Goal: Information Seeking & Learning: Check status

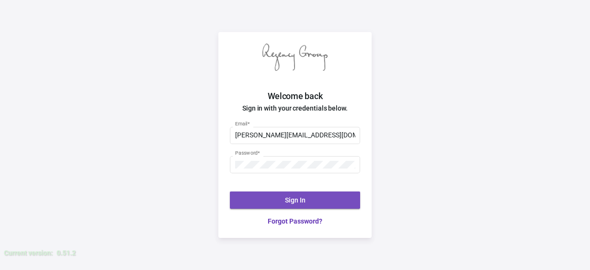
click at [295, 206] on button "Sign In" at bounding box center [295, 200] width 130 height 17
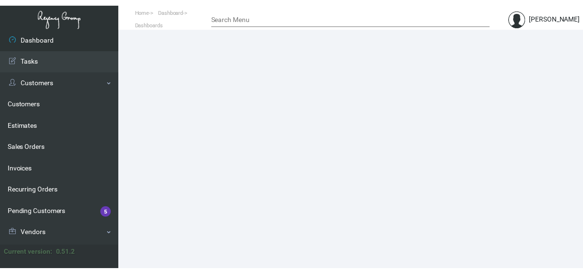
scroll to position [190, 0]
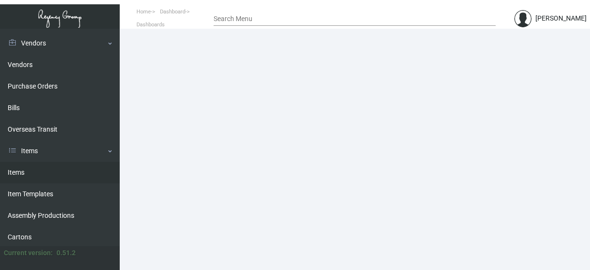
click at [18, 169] on link "Items" at bounding box center [60, 173] width 120 height 22
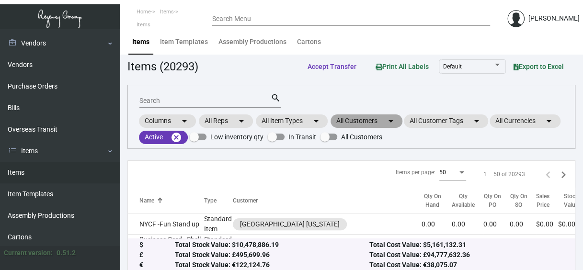
click at [372, 115] on mat-chip "All Customers arrow_drop_down" at bounding box center [367, 121] width 72 height 13
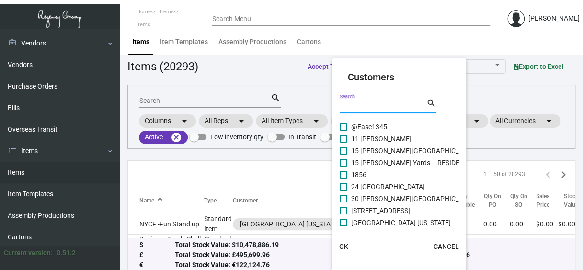
click at [358, 106] on input "Search" at bounding box center [383, 107] width 86 height 8
type input "[PERSON_NAME]"
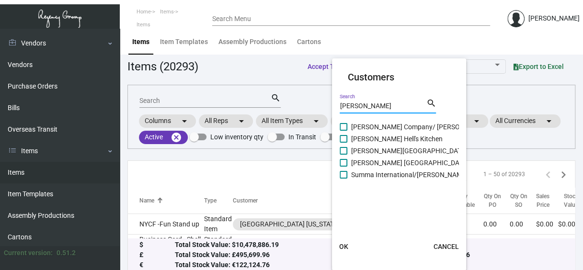
click at [361, 150] on span "[PERSON_NAME][GEOGRAPHIC_DATA] Waikiki" at bounding box center [420, 151] width 138 height 12
click at [344, 155] on input "[PERSON_NAME][GEOGRAPHIC_DATA] Waikiki" at bounding box center [343, 155] width 0 height 0
checkbox input "true"
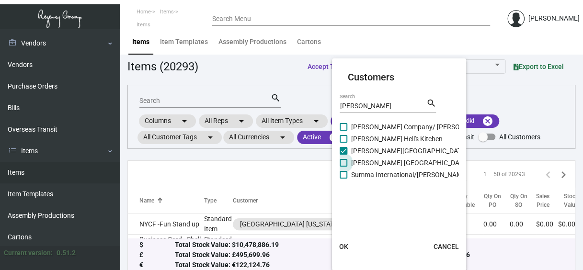
click at [363, 163] on span "[PERSON_NAME] [GEOGRAPHIC_DATA]" at bounding box center [409, 163] width 117 height 12
click at [344, 167] on input "[PERSON_NAME] [GEOGRAPHIC_DATA]" at bounding box center [343, 167] width 0 height 0
checkbox input "true"
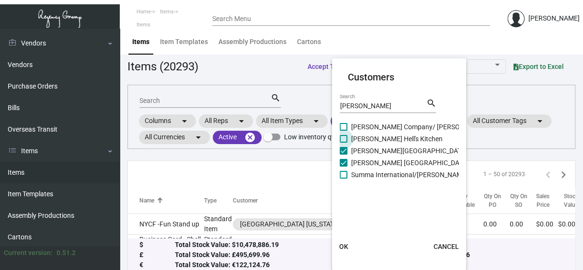
click at [346, 136] on span at bounding box center [344, 139] width 8 height 8
click at [344, 143] on input "[PERSON_NAME] Hell's Kitchen" at bounding box center [343, 143] width 0 height 0
checkbox input "true"
click at [213, 96] on div at bounding box center [291, 135] width 583 height 270
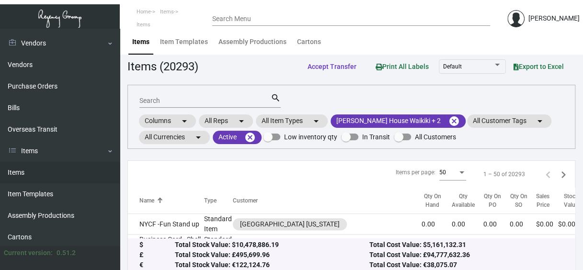
click at [209, 100] on input "Search" at bounding box center [204, 101] width 131 height 8
type input "tote bag"
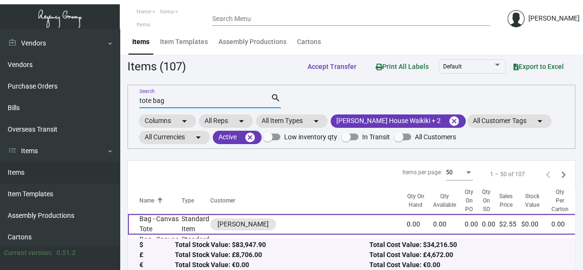
click at [147, 222] on td "Bag - Canvas Tote" at bounding box center [155, 224] width 54 height 21
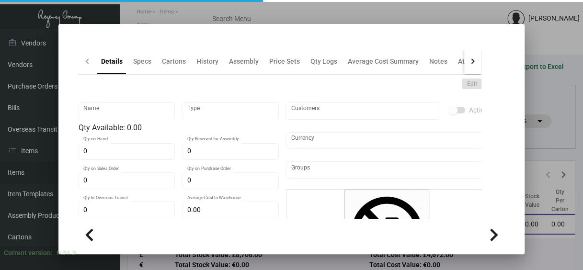
type input "Bag - Canvas Tote"
type input "Standard Item"
type input "$ 0.00"
type input "Standard"
type input "$ 1.194"
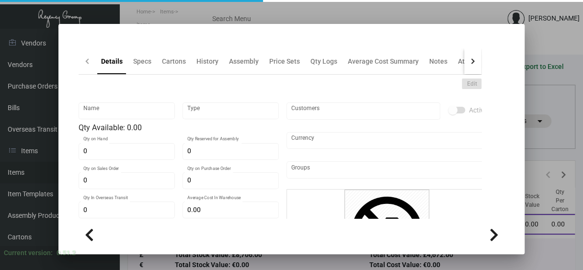
type input "$ 2.55"
checkbox input "true"
type input "United States Dollar $"
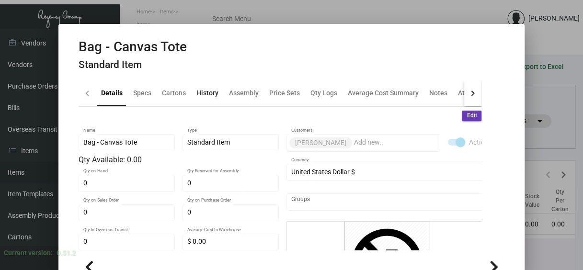
click at [202, 89] on div "History" at bounding box center [207, 93] width 22 height 10
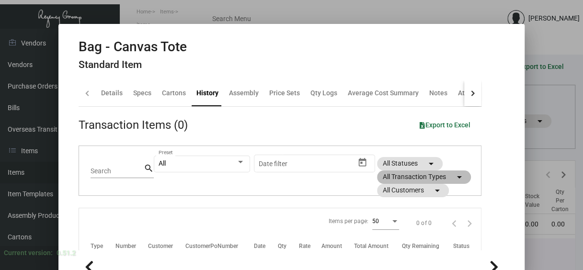
click at [415, 176] on mat-chip "All Transaction Types arrow_drop_down" at bounding box center [424, 177] width 94 height 13
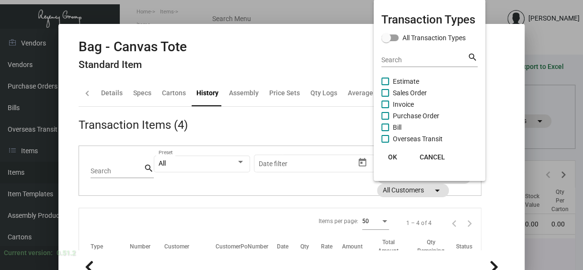
click at [408, 112] on span "Purchase Order" at bounding box center [416, 116] width 46 height 12
click at [385, 120] on input "Purchase Order" at bounding box center [385, 120] width 0 height 0
checkbox input "true"
click at [396, 158] on span "OK" at bounding box center [392, 157] width 9 height 8
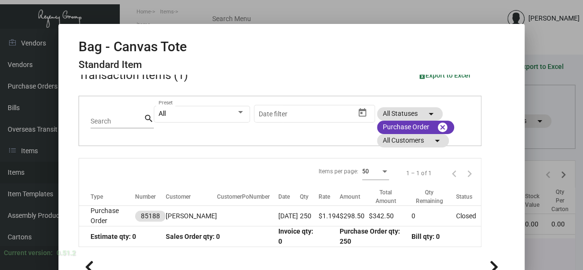
scroll to position [51, 0]
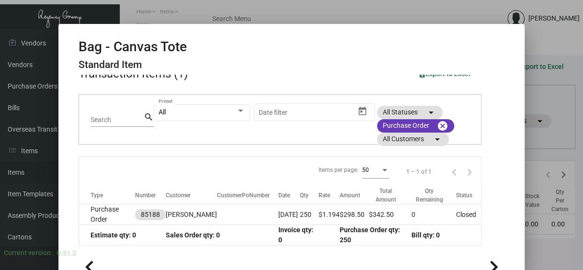
click at [428, 229] on td "Bill qty: 0" at bounding box center [446, 235] width 70 height 21
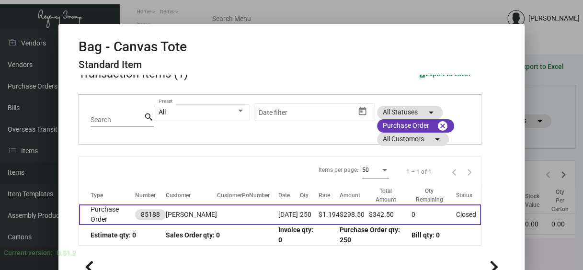
click at [100, 207] on td "Purchase Order" at bounding box center [107, 215] width 56 height 21
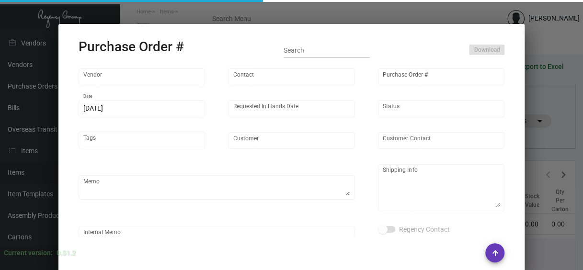
type input "BULLET LINE , LLC"
type input "Order Entry"
type input "85188"
type input "[DATE]"
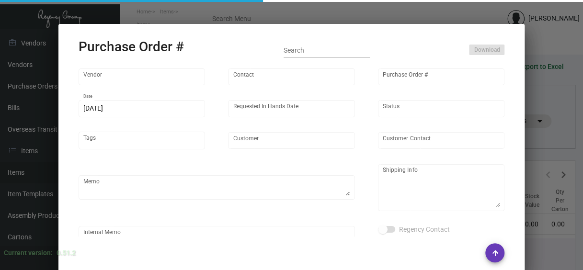
type input "[PERSON_NAME]"
type textarea "BLIND Ship via UPS Ground Acct# 1AY276."
type textarea "[PERSON_NAME] [STREET_ADDRESS][PERSON_NAME]"
type input "$ 0.00"
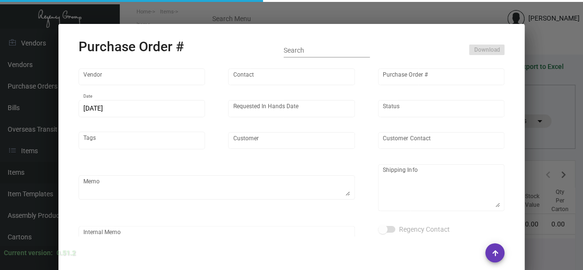
type input "United States Dollar $"
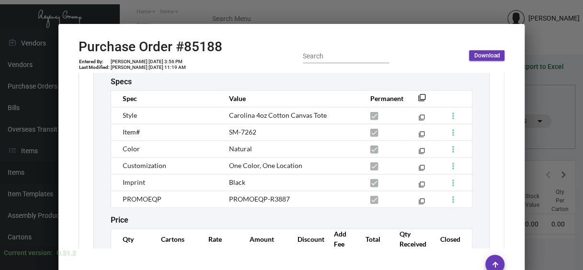
scroll to position [571, 0]
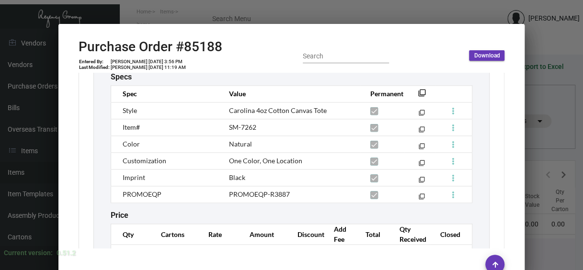
click at [271, 11] on div at bounding box center [291, 135] width 583 height 270
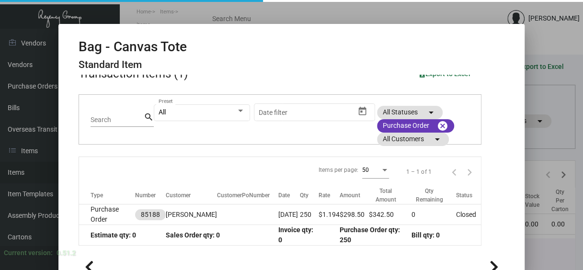
click at [295, 10] on div at bounding box center [291, 135] width 583 height 270
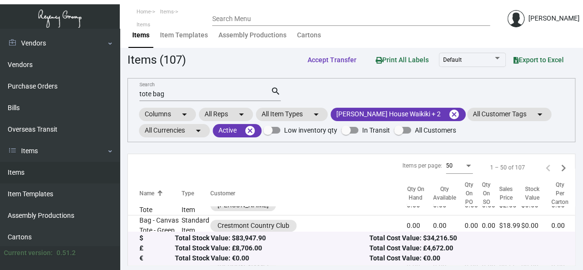
scroll to position [19, 0]
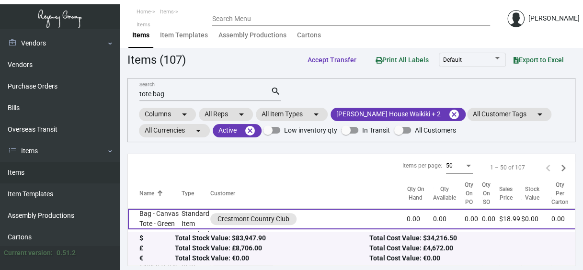
click at [150, 213] on td "Bag - Canvas Tote - Green" at bounding box center [155, 219] width 54 height 21
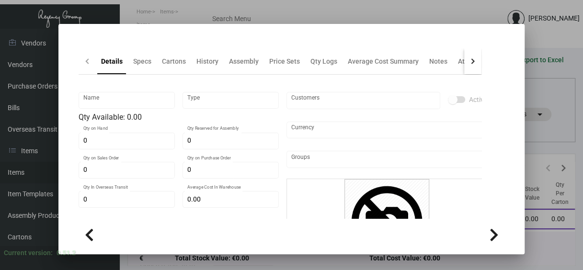
type input "Bag - Canvas Tote - Green"
type input "Standard Item"
type input "$ 0.00"
type input "Standard"
type input "$ 8.394"
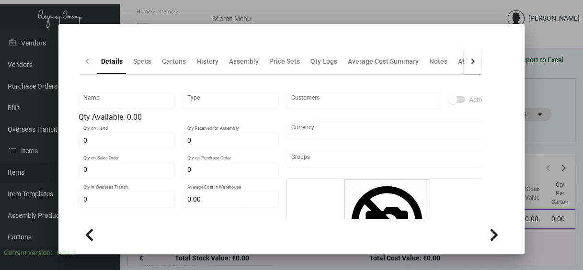
type input "$ 18.99"
checkbox input "true"
type input "United States Dollar $"
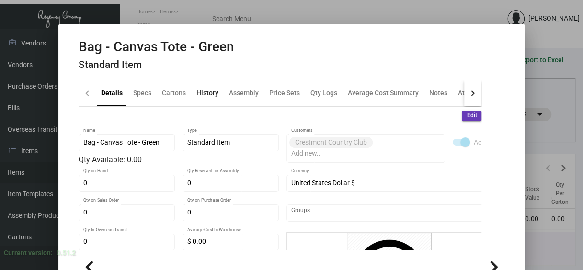
click at [202, 92] on div "History" at bounding box center [207, 93] width 22 height 10
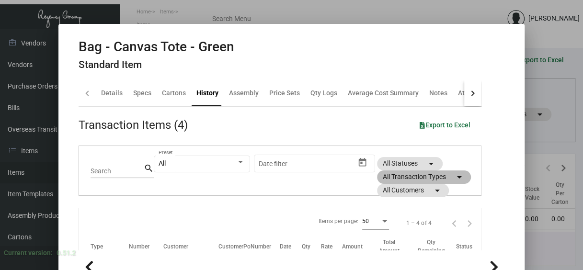
click at [396, 175] on mat-chip "All Transaction Types arrow_drop_down" at bounding box center [424, 177] width 94 height 13
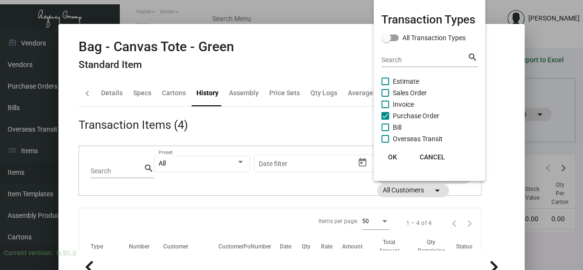
click at [397, 159] on span "OK" at bounding box center [392, 157] width 9 height 8
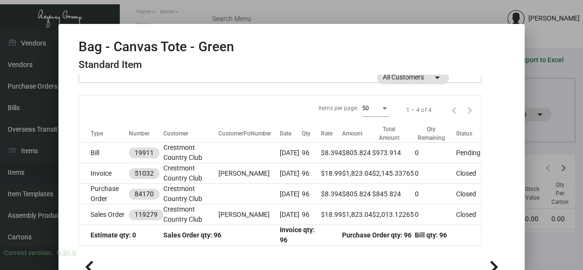
scroll to position [116, 0]
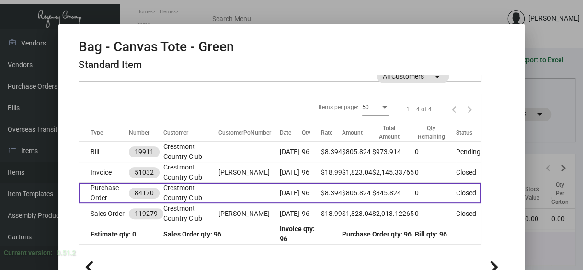
click at [96, 195] on td "Purchase Order" at bounding box center [104, 193] width 50 height 21
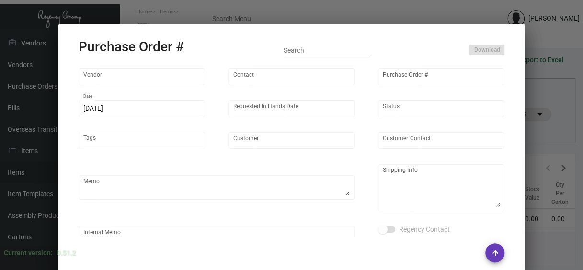
type input "Hit Promo"
type input "[PERSON_NAME]"
type input "84170"
type input "[DATE]"
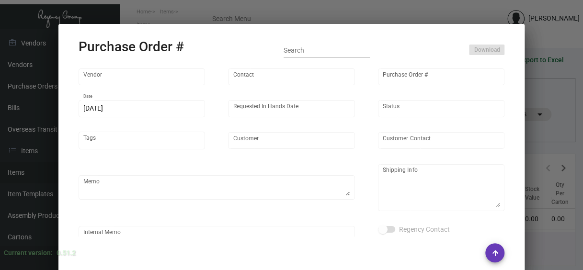
type input "Crestmont Country Club"
type input "[PERSON_NAME]"
type textarea "Firm in hands. BLIND Ship via UPS Ground Acct# 1AY276."
type textarea "Crestmont Country Club [PERSON_NAME] [STREET_ADDRESS]"
type input "$ 0.00"
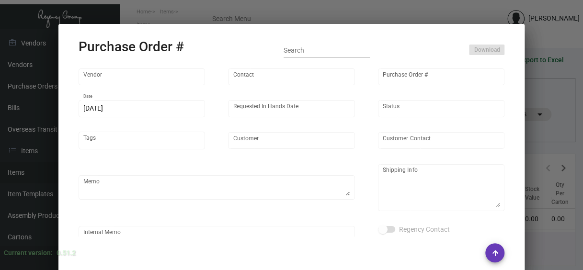
type input "United States Dollar $"
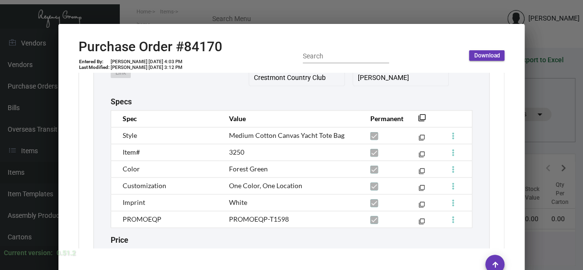
scroll to position [555, 0]
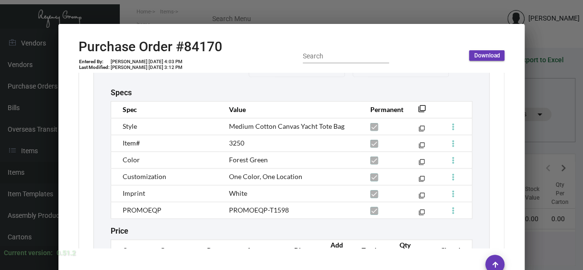
click at [544, 118] on div at bounding box center [291, 135] width 583 height 270
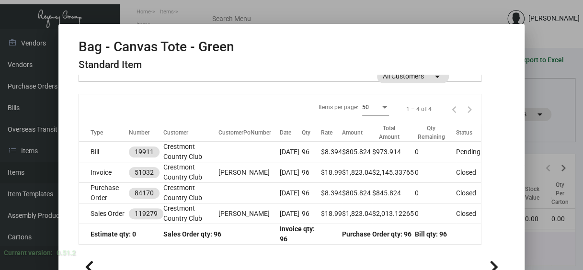
click at [542, 117] on div at bounding box center [291, 135] width 583 height 270
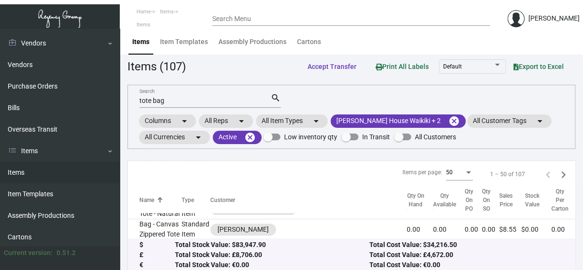
scroll to position [58, 0]
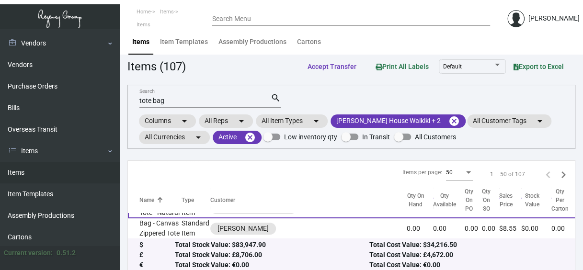
click at [161, 215] on td "Bag - Canvas Tote - Natural" at bounding box center [155, 208] width 54 height 21
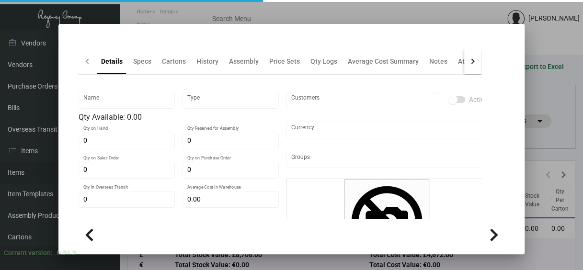
type input "Bag - Canvas Tote - Natural"
type input "Standard Item"
type input "$ 0.00"
type input "Standard"
type input "$ 6.39"
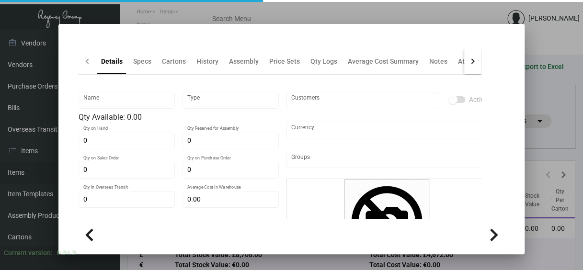
type input "$ 17.85"
checkbox input "true"
type input "United States Dollar $"
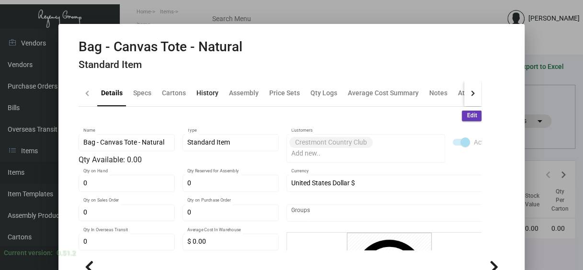
click at [196, 92] on div "History" at bounding box center [207, 93] width 22 height 10
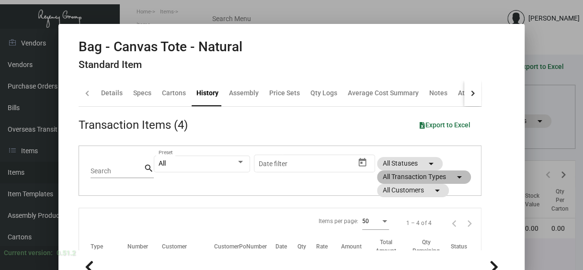
click at [396, 178] on mat-chip "All Transaction Types arrow_drop_down" at bounding box center [424, 177] width 94 height 13
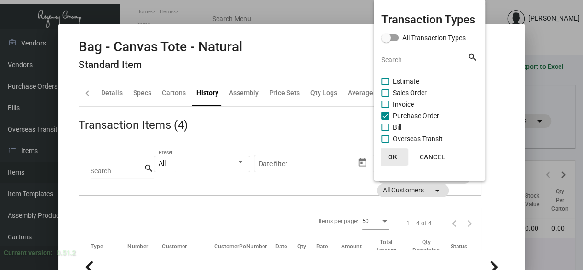
click at [397, 154] on span "OK" at bounding box center [392, 157] width 9 height 8
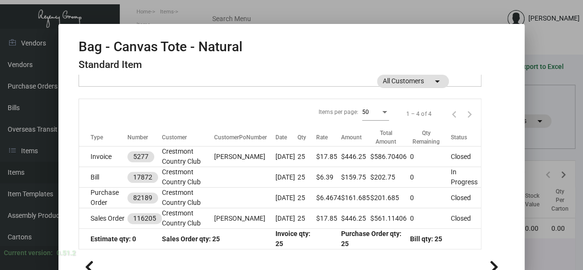
scroll to position [119, 0]
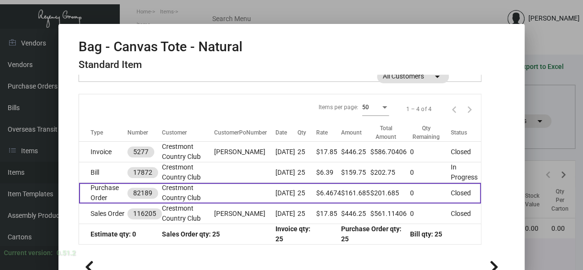
click at [95, 189] on td "Purchase Order" at bounding box center [103, 193] width 48 height 21
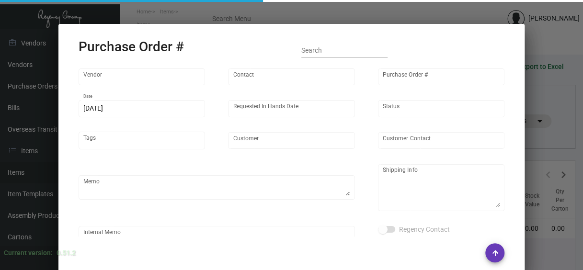
type input "Hit Promo"
type input "[PERSON_NAME]"
type input "82189"
type input "[DATE]"
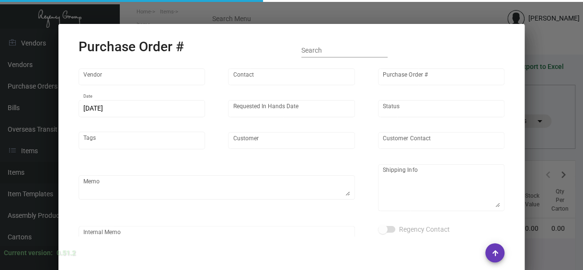
type input "Crestmont Country Club"
type input "[PERSON_NAME]"
type textarea "Blind Ship via UPS Ground Acct# 1AY276."
type textarea "Crestmont Country Club [PERSON_NAME] [STREET_ADDRESS]"
type input "$ 0.00"
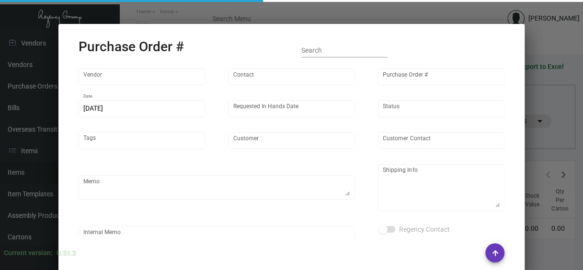
type input "United States Dollar $"
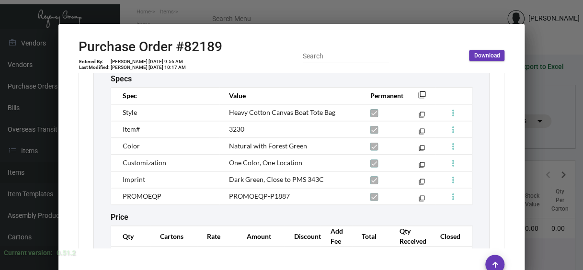
scroll to position [575, 0]
